Goal: Task Accomplishment & Management: Manage account settings

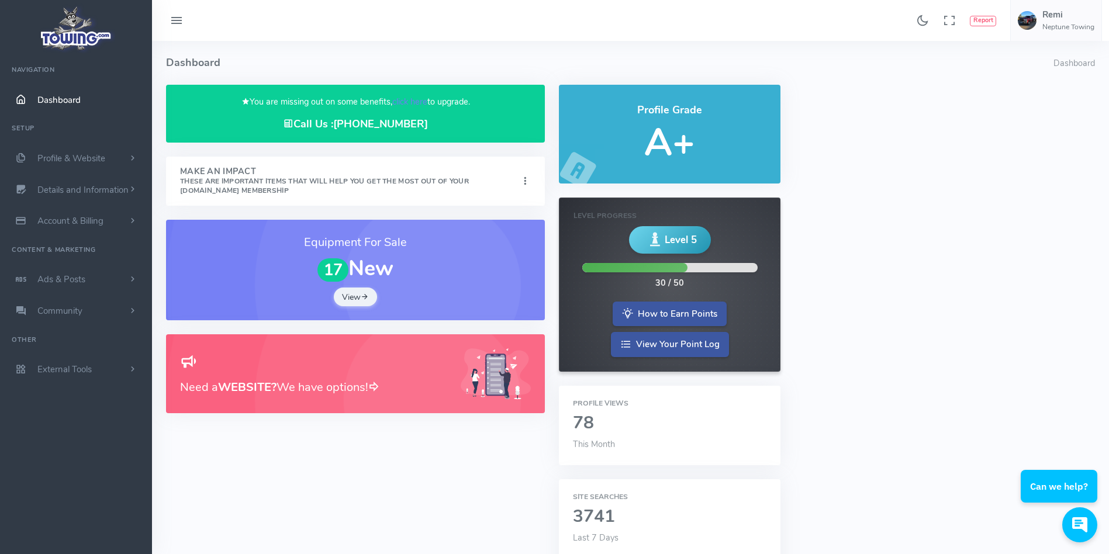
click at [406, 103] on link "click here" at bounding box center [409, 102] width 35 height 12
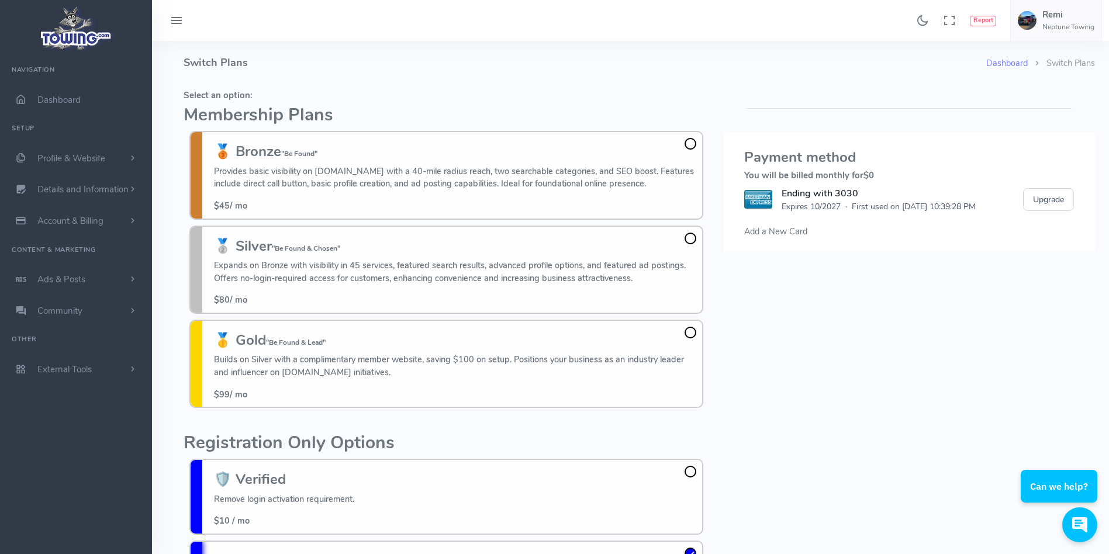
click at [406, 103] on fieldset "Select an option: Membership Plans 🥉 Bronze "Be Found" Provides basic visibilit…" at bounding box center [445, 249] width 525 height 329
click at [398, 103] on fieldset "Select an option: Membership Plans 🥉 Bronze "Be Found" Provides basic visibilit…" at bounding box center [445, 249] width 525 height 329
click at [399, 102] on fieldset "Select an option: Membership Plans 🥉 Bronze "Be Found" Provides basic visibilit…" at bounding box center [445, 249] width 525 height 329
click at [310, 68] on h4 "Switch Plans" at bounding box center [584, 63] width 802 height 44
click at [324, 98] on h5 "Select an option:" at bounding box center [445, 95] width 525 height 9
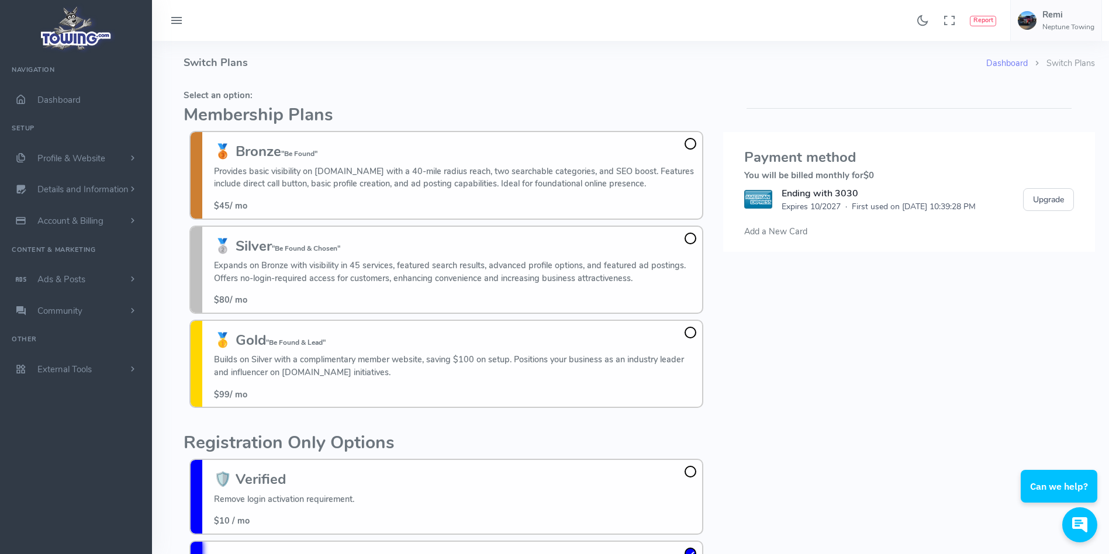
click at [359, 88] on fieldset "Select an option: Membership Plans 🥉 Bronze "Be Found" Provides basic visibilit…" at bounding box center [445, 249] width 525 height 329
click at [359, 86] on fieldset "Select an option: Membership Plans 🥉 Bronze "Be Found" Provides basic visibilit…" at bounding box center [445, 249] width 525 height 329
click at [369, 66] on h4 "Switch Plans" at bounding box center [584, 63] width 802 height 44
click at [690, 336] on span at bounding box center [690, 333] width 12 height 12
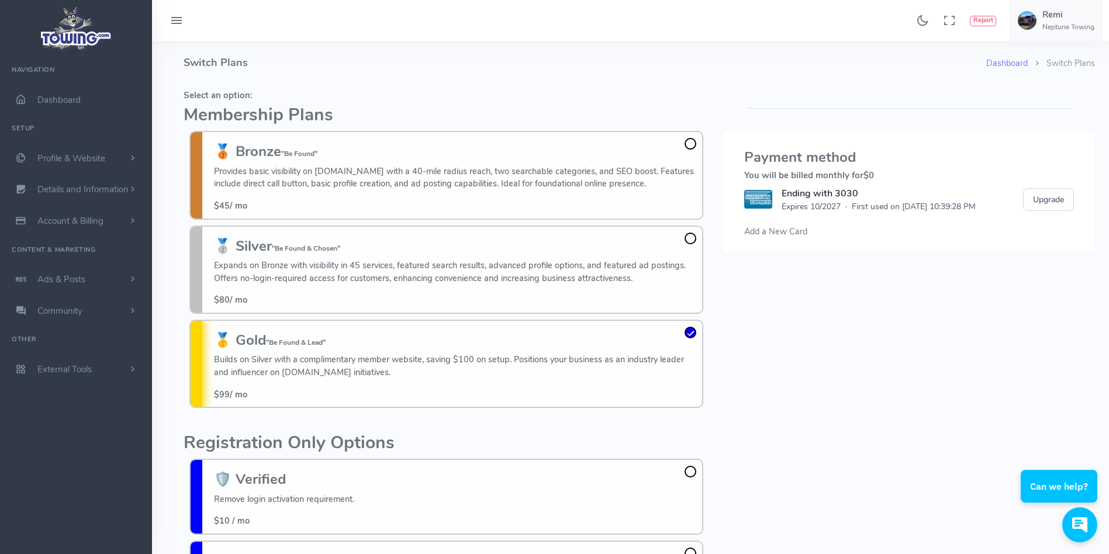
click at [0, 0] on input "🥇 Gold "Be Found & Lead" Builds on Silver with a complimentary member website, …" at bounding box center [0, 0] width 0 height 0
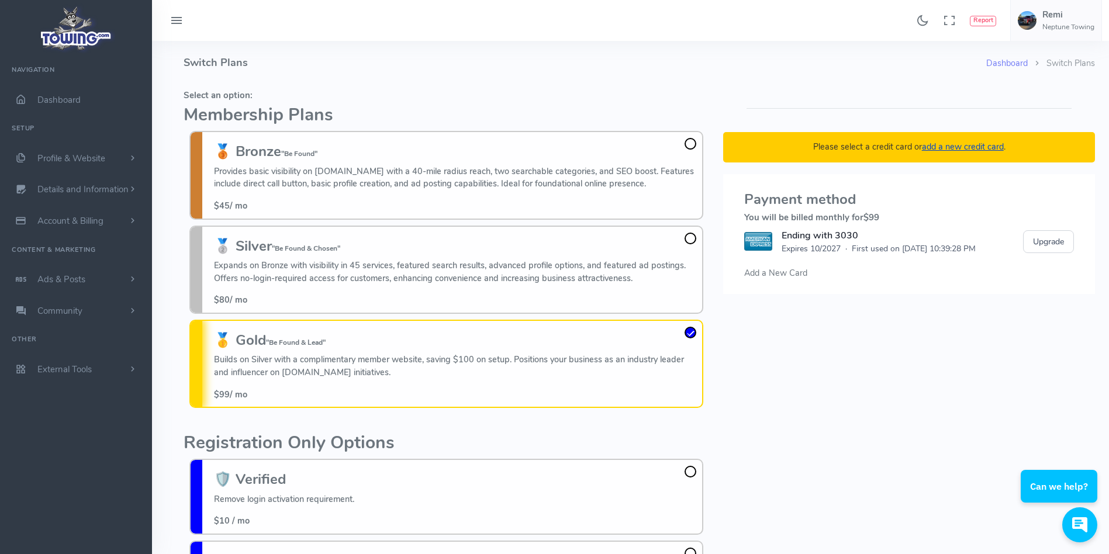
click at [707, 126] on fieldset "Select an option: Membership Plans 🥉 Bronze "Be Found" Provides basic visibilit…" at bounding box center [445, 249] width 525 height 329
click at [695, 96] on h5 "Select an option:" at bounding box center [445, 95] width 525 height 9
click at [693, 93] on h5 "Select an option:" at bounding box center [445, 95] width 525 height 9
click at [629, 104] on fieldset "Select an option: Membership Plans 🥉 Bronze "Be Found" Provides basic visibilit…" at bounding box center [445, 249] width 525 height 329
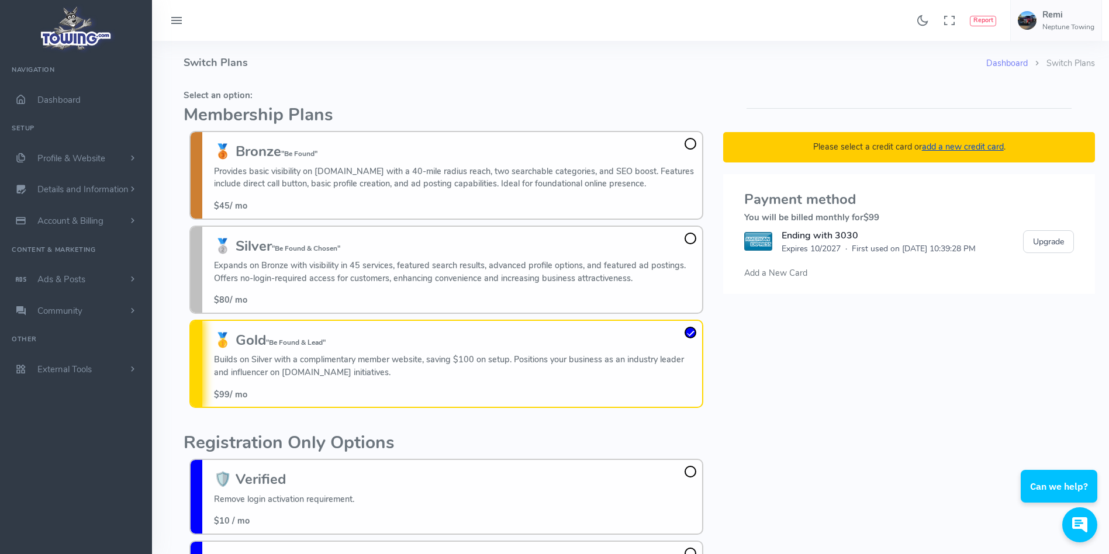
click at [629, 104] on fieldset "Select an option: Membership Plans 🥉 Bronze "Be Found" Provides basic visibilit…" at bounding box center [445, 249] width 525 height 329
click at [716, 65] on h4 "Switch Plans" at bounding box center [584, 63] width 802 height 44
click at [715, 66] on h4 "Switch Plans" at bounding box center [584, 63] width 802 height 44
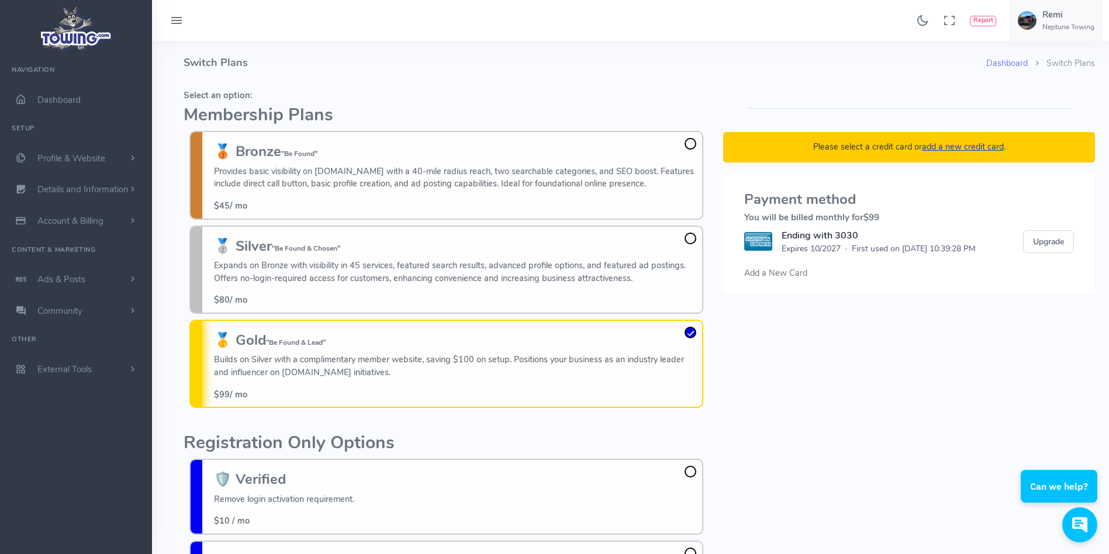
click at [713, 66] on h4 "Switch Plans" at bounding box center [584, 63] width 802 height 44
click at [701, 74] on h4 "Switch Plans" at bounding box center [584, 63] width 802 height 44
click at [301, 54] on h4 "Switch Plans" at bounding box center [584, 63] width 802 height 44
click at [411, 39] on div "Found 17 results Analytics Report Users Erwin Brown" at bounding box center [630, 20] width 957 height 41
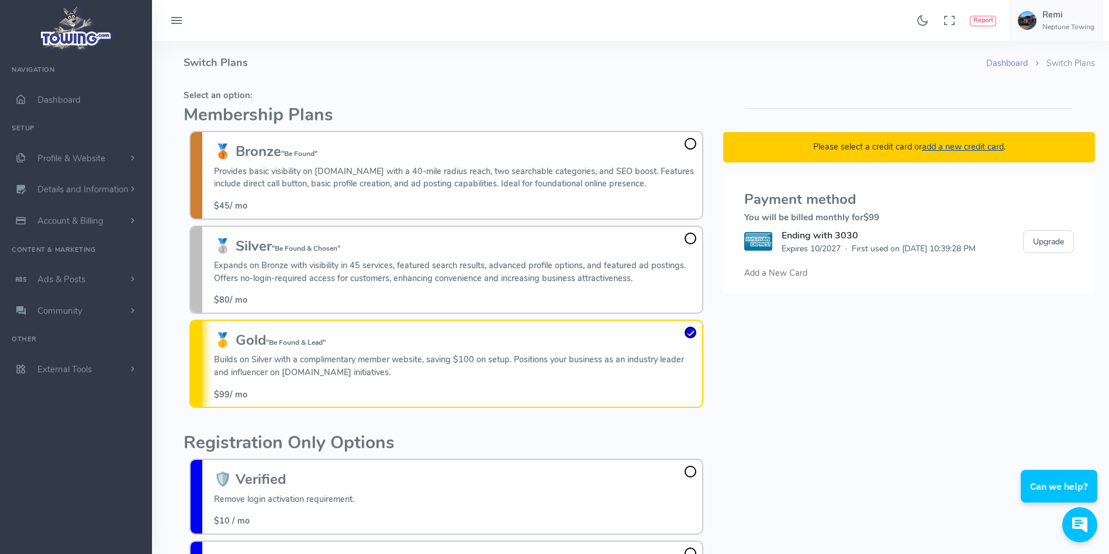
click at [411, 39] on div "Found 17 results Analytics Report Users Erwin Brown" at bounding box center [630, 20] width 957 height 41
click at [521, 101] on fieldset "Select an option: Membership Plans 🥉 Bronze "Be Found" Provides basic visibilit…" at bounding box center [445, 249] width 525 height 329
click at [523, 140] on label "🥉 Bronze "Be Found" Provides basic visibility on Towing.com with a 40-mile radi…" at bounding box center [446, 175] width 500 height 74
click at [0, 0] on input "🥉 Bronze "Be Found" Provides basic visibility on Towing.com with a 40-mile radi…" at bounding box center [0, 0] width 0 height 0
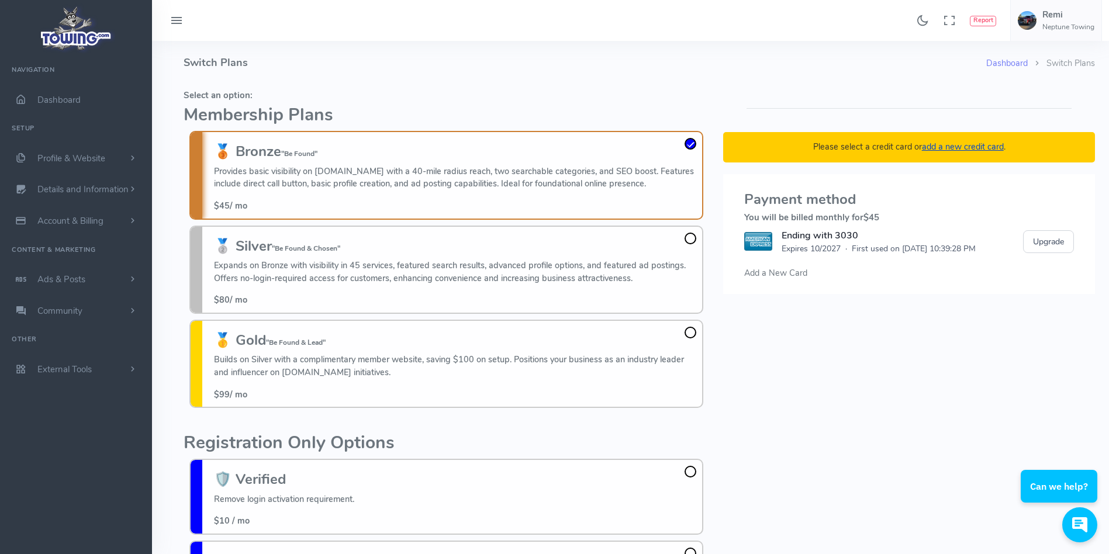
click at [514, 70] on h4 "Switch Plans" at bounding box center [584, 63] width 802 height 44
click at [688, 239] on span at bounding box center [690, 239] width 12 height 12
click at [0, 0] on input "🥈 Silver "Be Found & Chosen" Expands on Bronze with visibility in 45 services, …" at bounding box center [0, 0] width 0 height 0
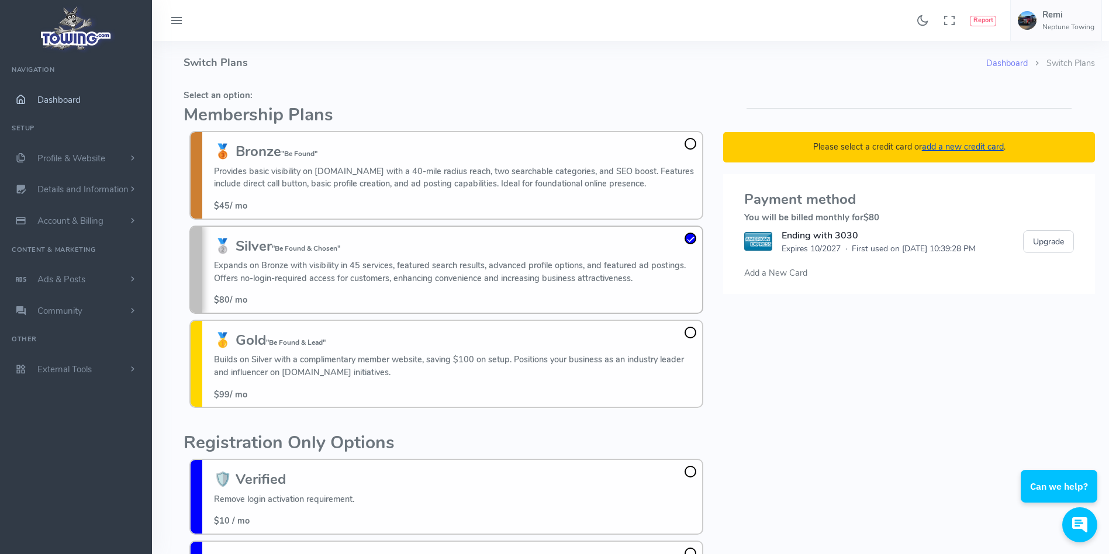
click at [78, 101] on span "Dashboard" at bounding box center [58, 100] width 43 height 12
click at [78, 98] on span "Dashboard" at bounding box center [58, 100] width 43 height 12
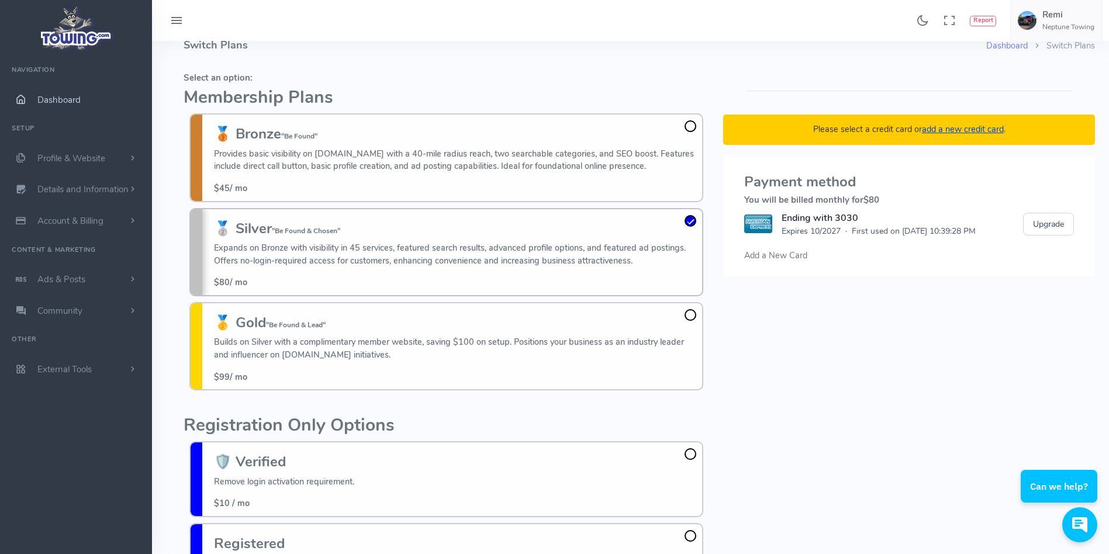
scroll to position [18, 0]
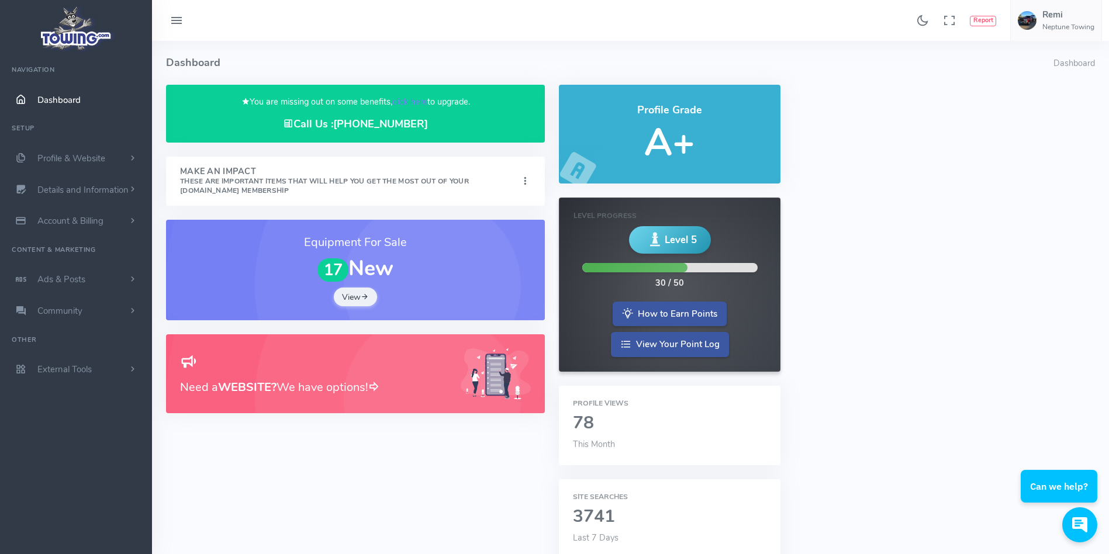
click at [410, 101] on link "click here" at bounding box center [409, 102] width 35 height 12
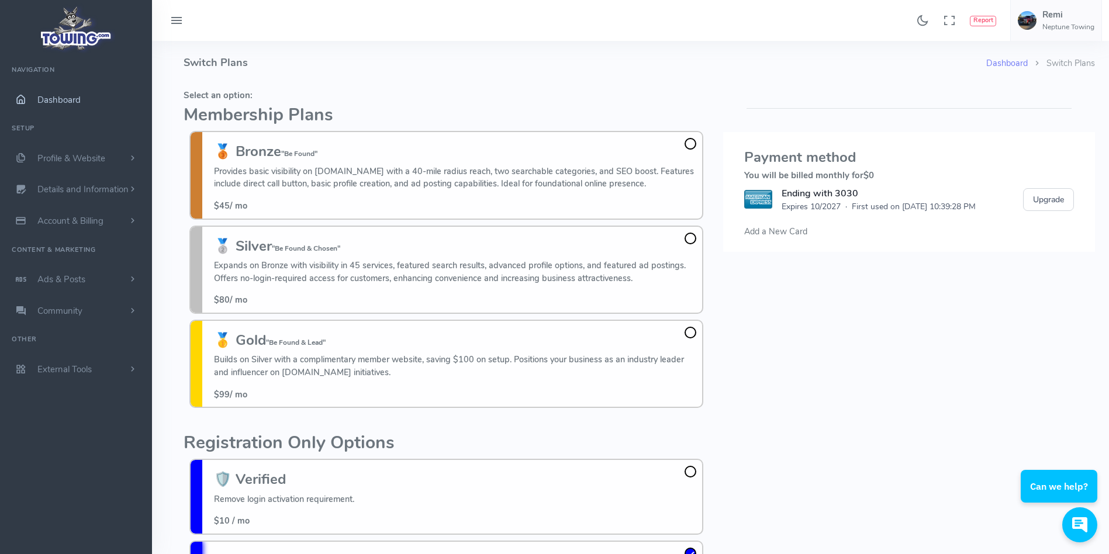
click at [66, 95] on span "Dashboard" at bounding box center [58, 100] width 43 height 12
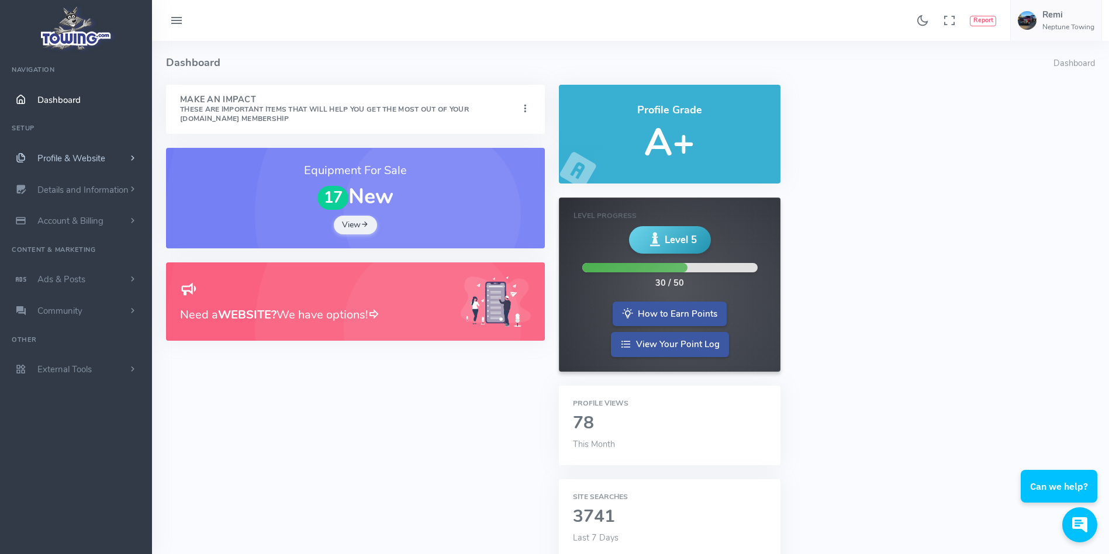
click at [82, 149] on link "Profile & Website" at bounding box center [76, 159] width 152 height 32
click at [96, 181] on link "Homepage Content" at bounding box center [90, 180] width 123 height 23
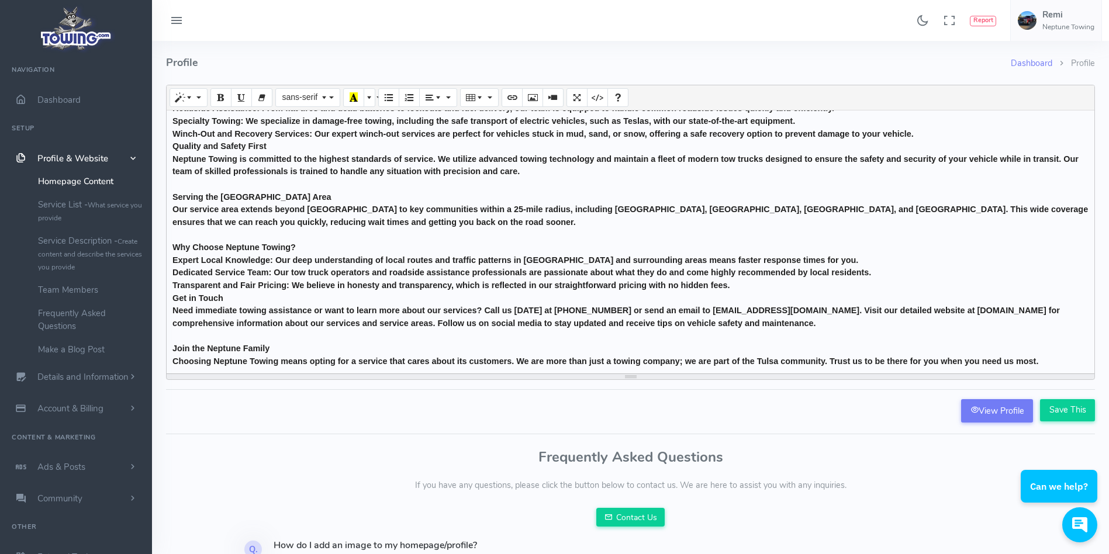
scroll to position [189, 0]
click at [993, 413] on link "View Profile" at bounding box center [997, 410] width 72 height 23
click at [212, 34] on div "Found 17 results Analytics Report Users [PERSON_NAME]" at bounding box center [630, 20] width 957 height 41
click at [224, 42] on h4 "Profile" at bounding box center [588, 63] width 844 height 44
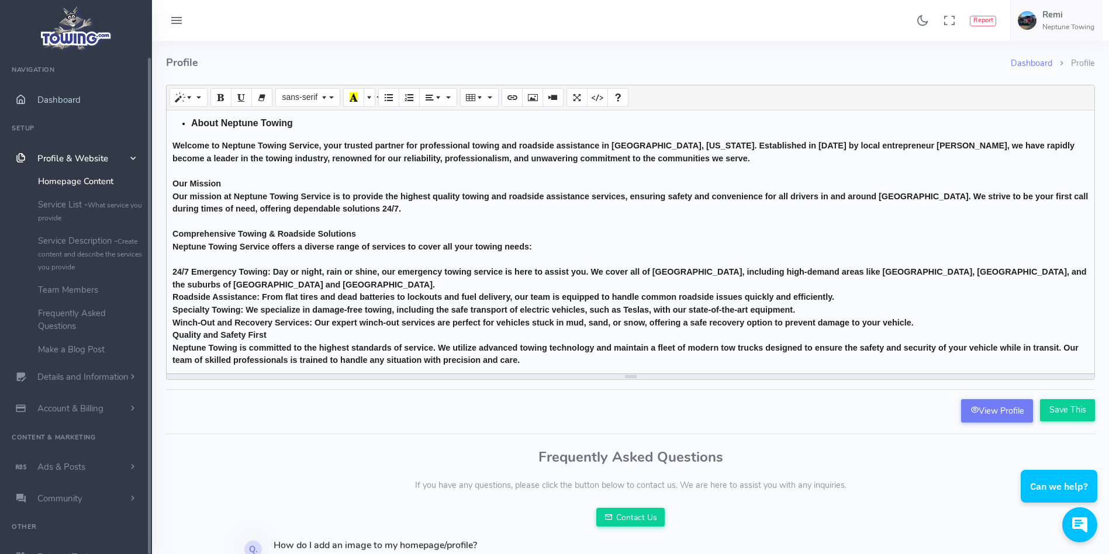
click at [89, 102] on link "Dashboard" at bounding box center [76, 100] width 152 height 32
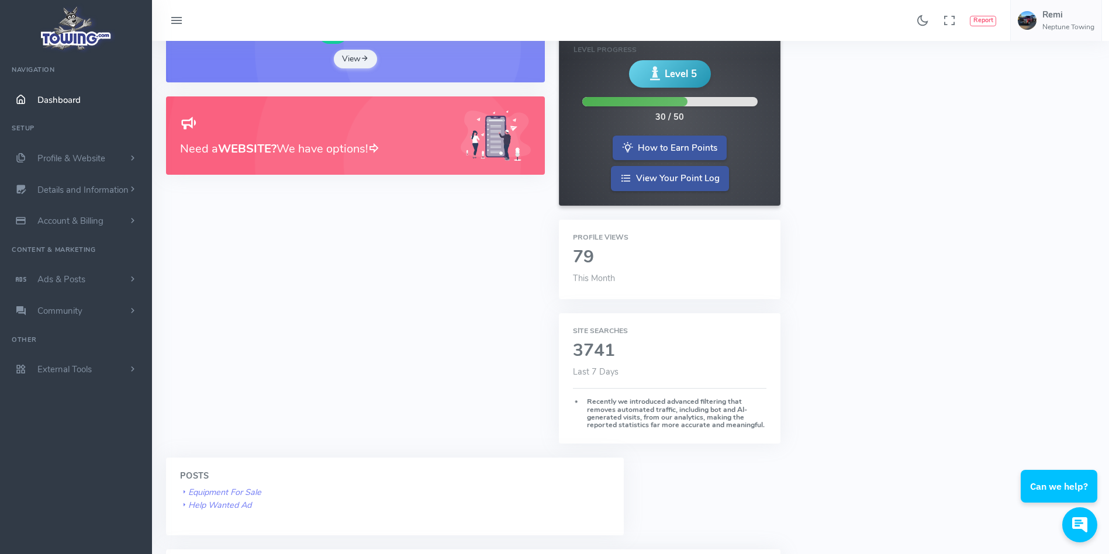
scroll to position [167, 0]
click at [304, 282] on div "Make An Impact These are important items that will help you get the most out of…" at bounding box center [355, 187] width 393 height 539
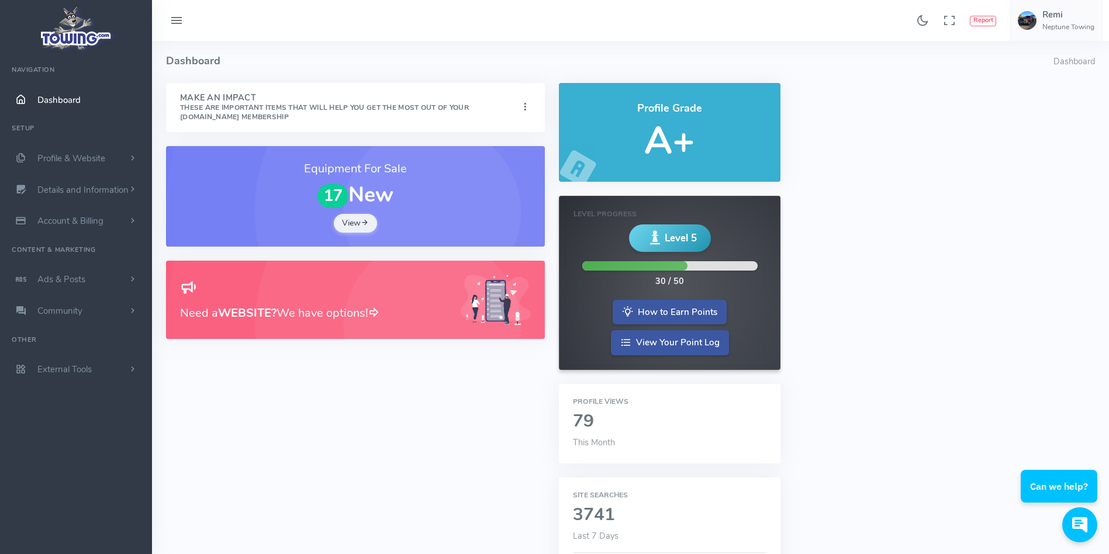
scroll to position [0, 0]
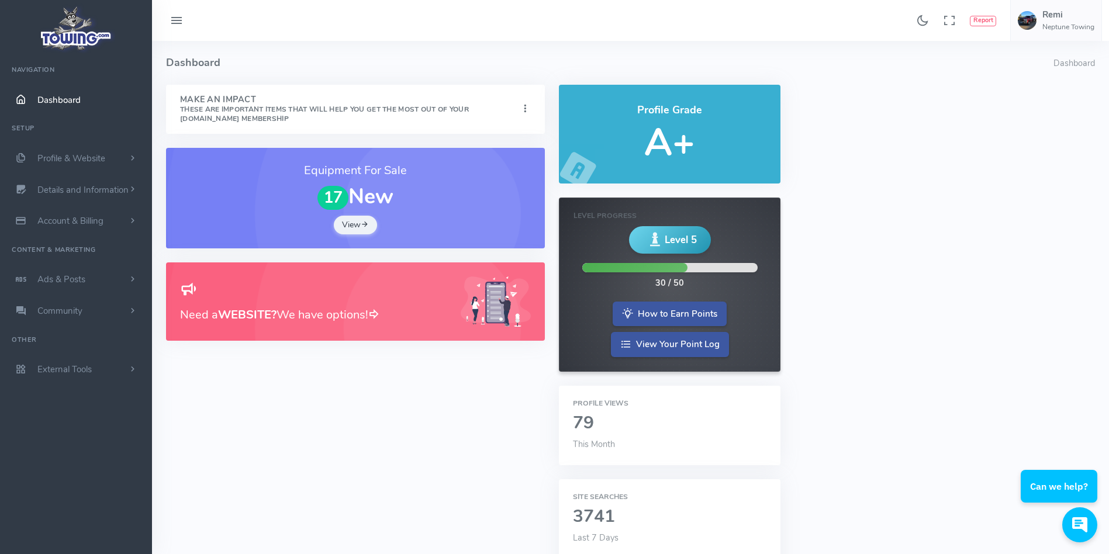
click at [387, 309] on h3 "Need a WEBSITE? We have options!" at bounding box center [313, 315] width 266 height 18
click at [628, 445] on div "Profile Views 79 This Month" at bounding box center [669, 425] width 221 height 79
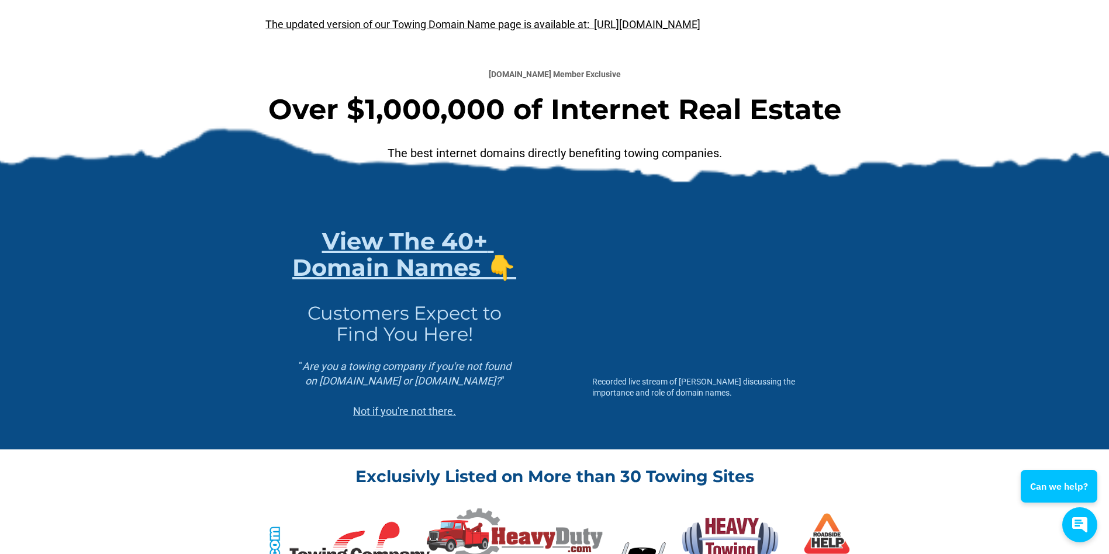
click at [171, 47] on section "The updated version of our Towing Domain Name page is available at: https://tow…" at bounding box center [554, 98] width 1109 height 197
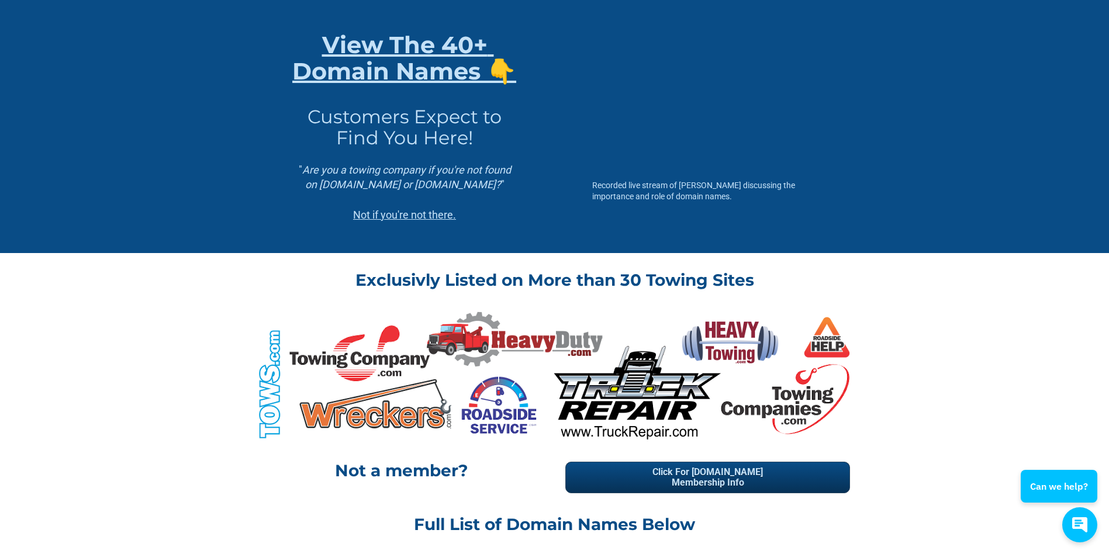
scroll to position [198, 0]
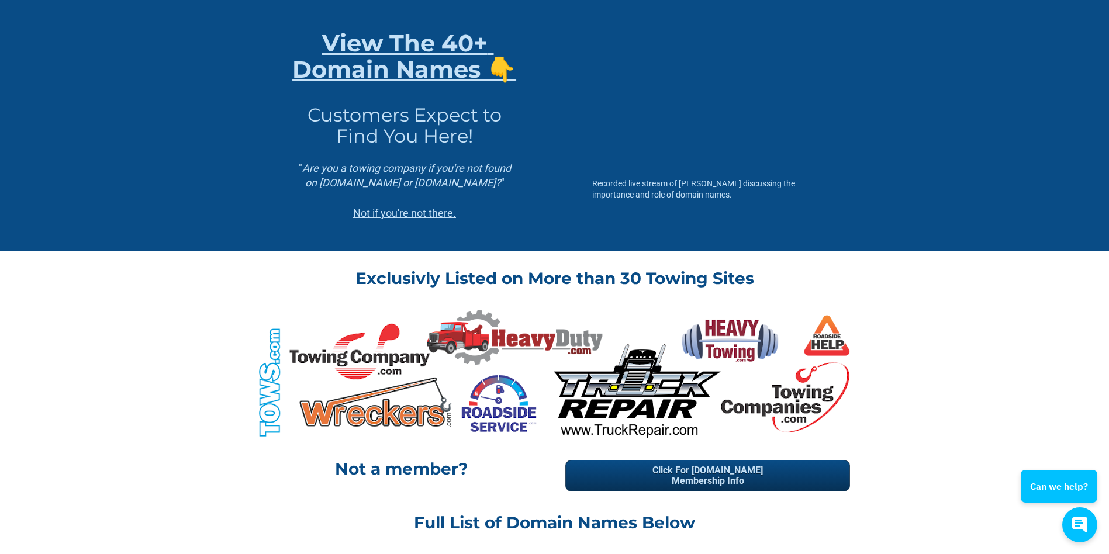
click at [217, 175] on section "View The 40+ Domain Names 👇 Customers Expect to Find You Here! " Are you a towi…" at bounding box center [554, 125] width 1109 height 252
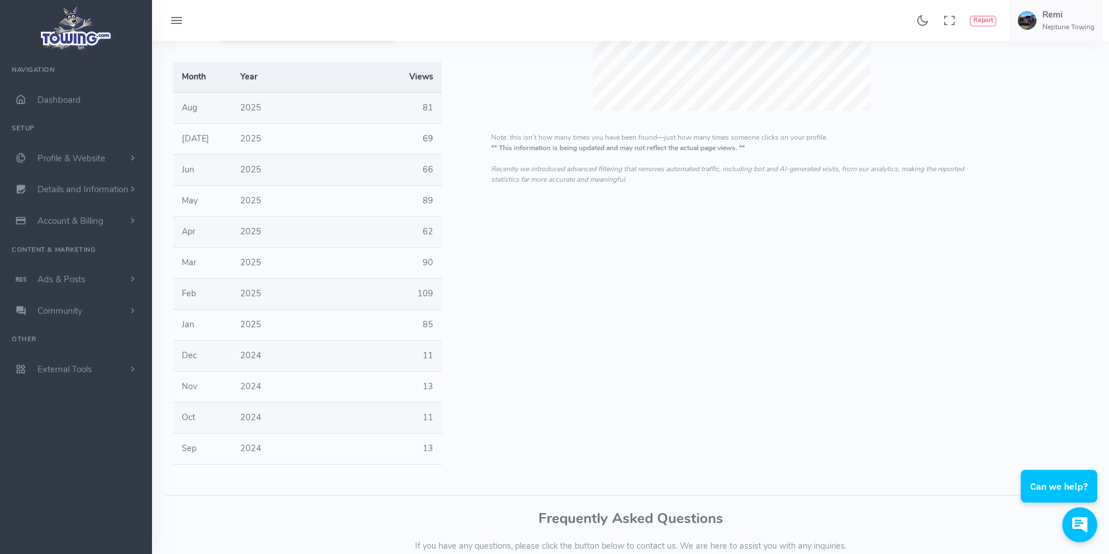
scroll to position [134, 0]
